Goal: Task Accomplishment & Management: Use online tool/utility

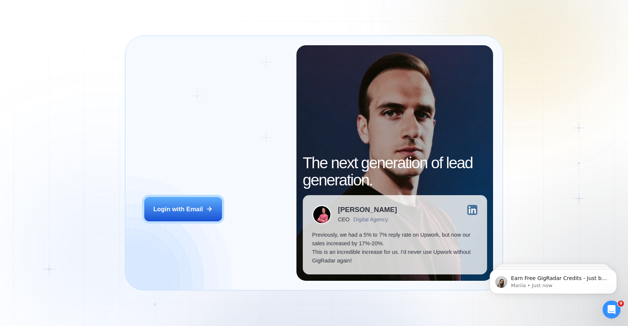
click at [169, 222] on div "Login ‍ Welcome to GigRadar. AI Business Manager for Agencies Login with Email" at bounding box center [215, 162] width 161 height 235
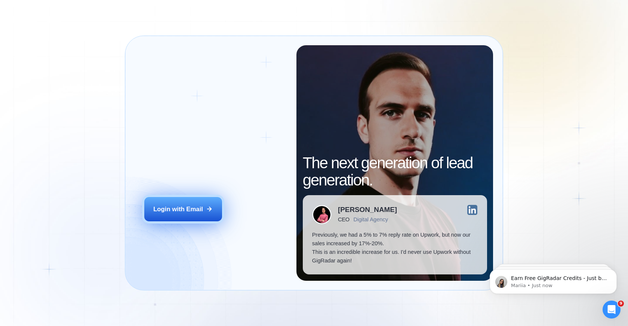
click at [183, 206] on div "Login with Email" at bounding box center [178, 209] width 50 height 9
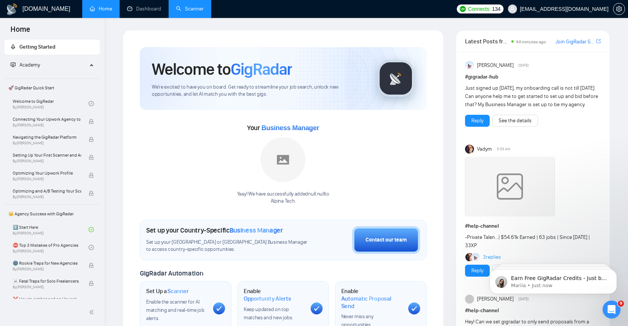
click at [195, 6] on link "Scanner" at bounding box center [190, 9] width 28 height 6
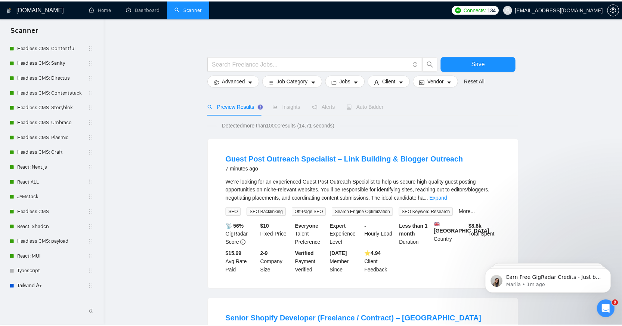
scroll to position [142, 0]
